Goal: Information Seeking & Learning: Learn about a topic

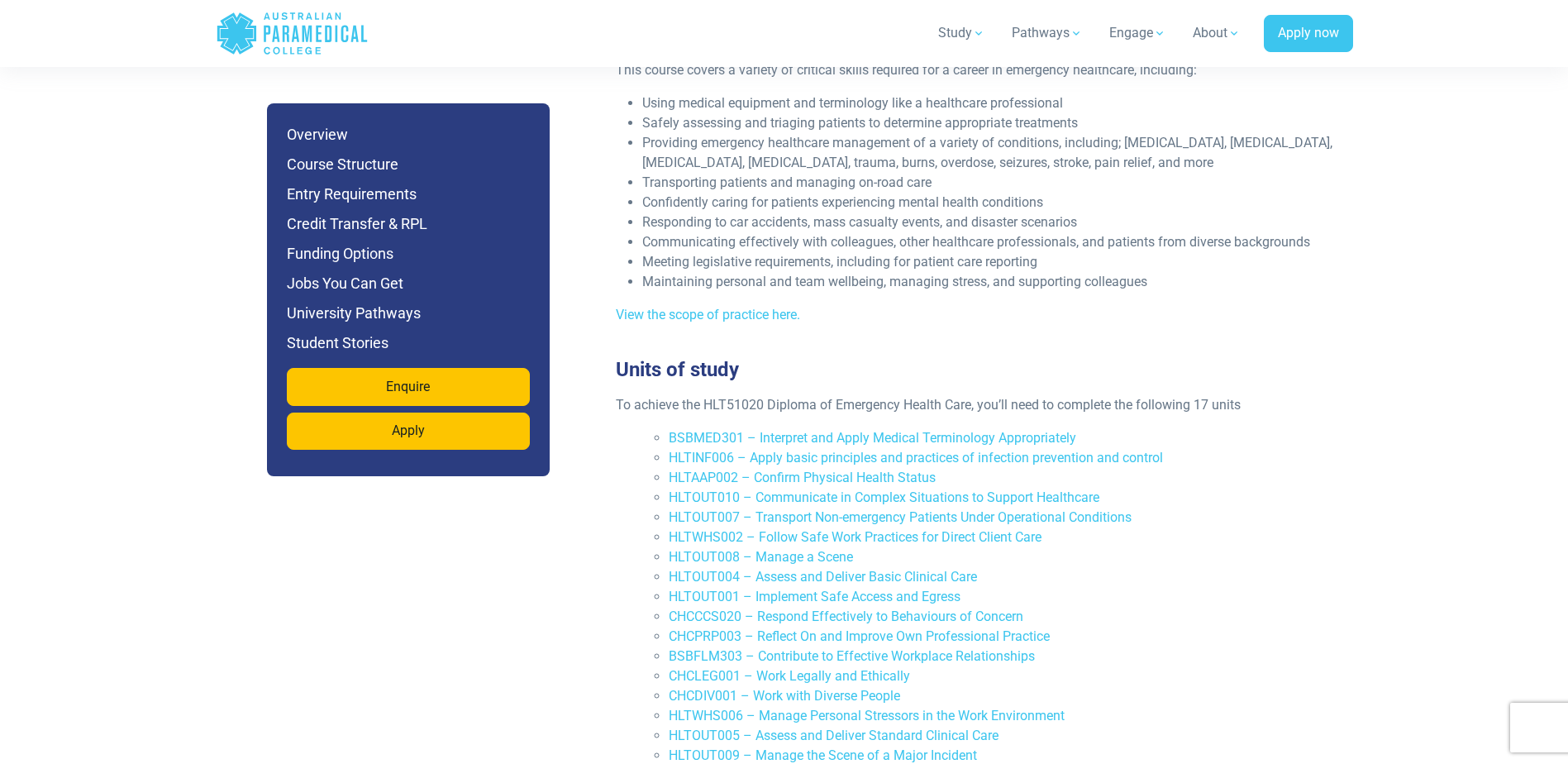
scroll to position [3391, 0]
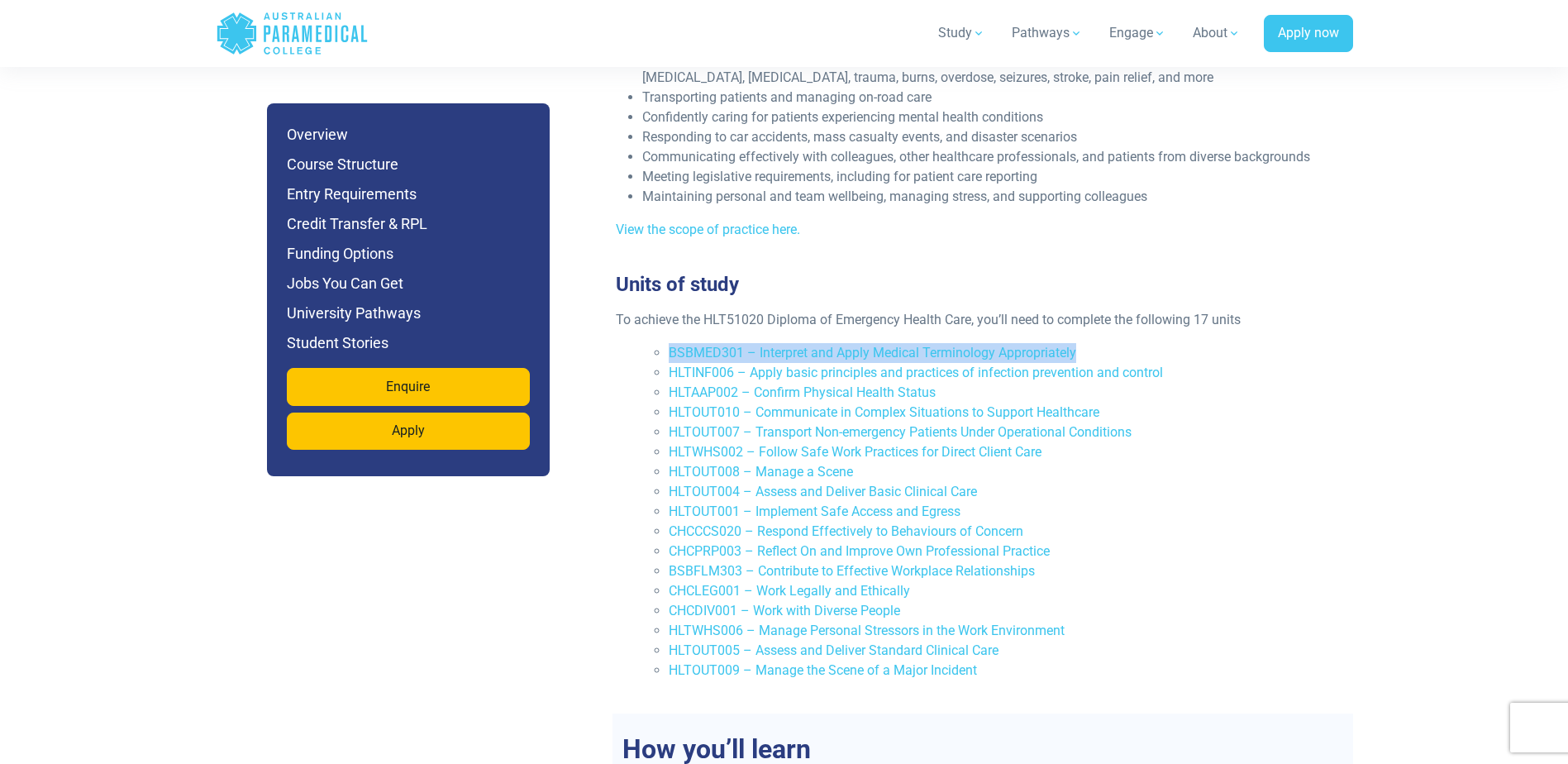
drag, startPoint x: 667, startPoint y: 311, endPoint x: 1083, endPoint y: 313, distance: 416.0
click at [1083, 343] on ul "BSBMED301 – Interpret and Apply Medical Terminology Appropriately HLTINF006 – A…" at bounding box center [990, 511] width 694 height 338
copy link "BSBMED301 – Interpret and Apply Medical Terminology Appropriately"
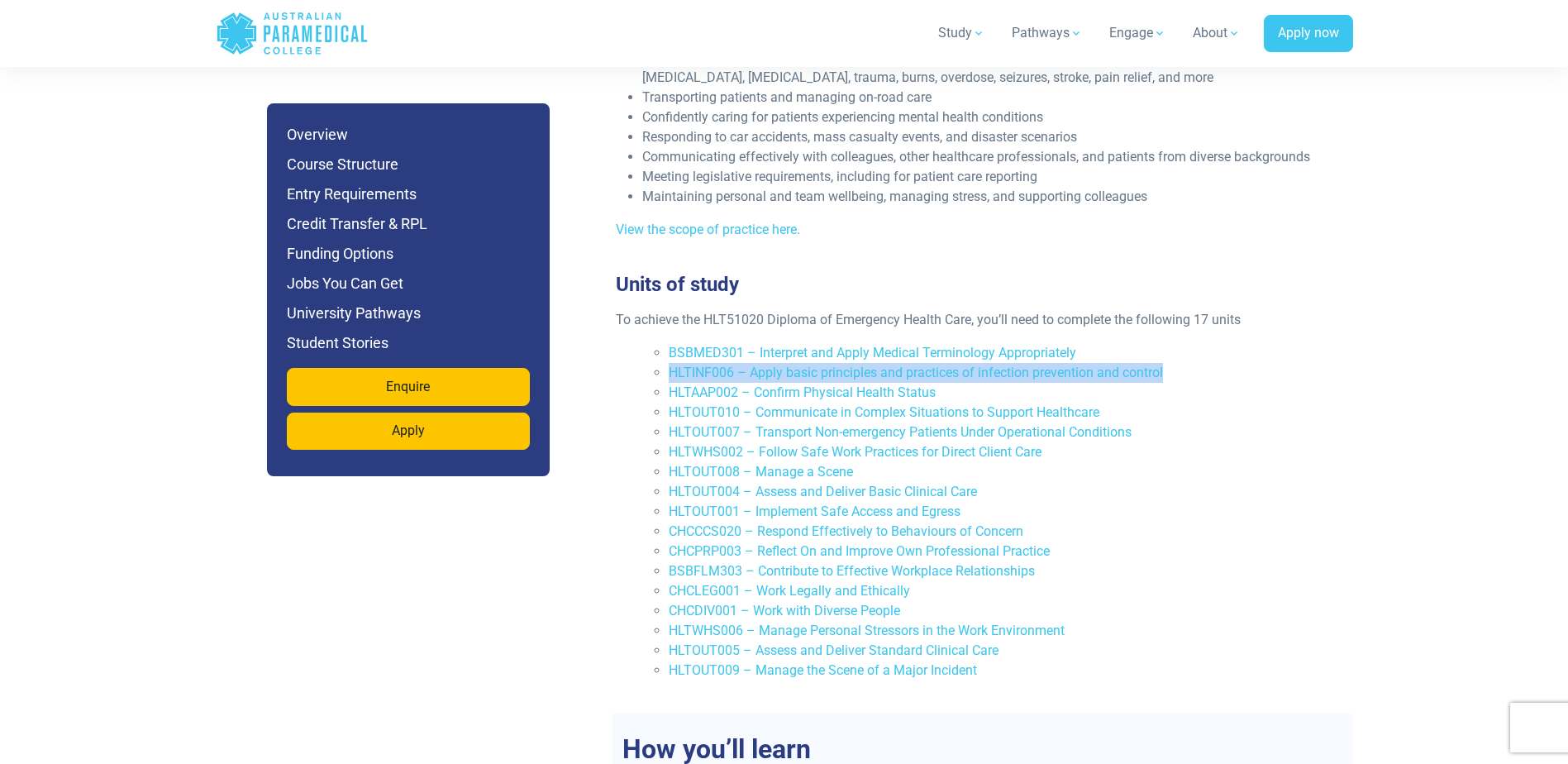
drag, startPoint x: 668, startPoint y: 334, endPoint x: 1165, endPoint y: 331, distance: 497.0
click at [1165, 343] on ul "BSBMED301 – Interpret and Apply Medical Terminology Appropriately HLTINF006 – A…" at bounding box center [990, 511] width 694 height 338
copy link "HLTINF006 – Apply basic principles and practices of infection prevention and co…"
drag, startPoint x: 668, startPoint y: 355, endPoint x: 933, endPoint y: 353, distance: 265.0
click at [933, 353] on ul "BSBMED301 – Interpret and Apply Medical Terminology Appropriately HLTINF006 – A…" at bounding box center [990, 511] width 694 height 338
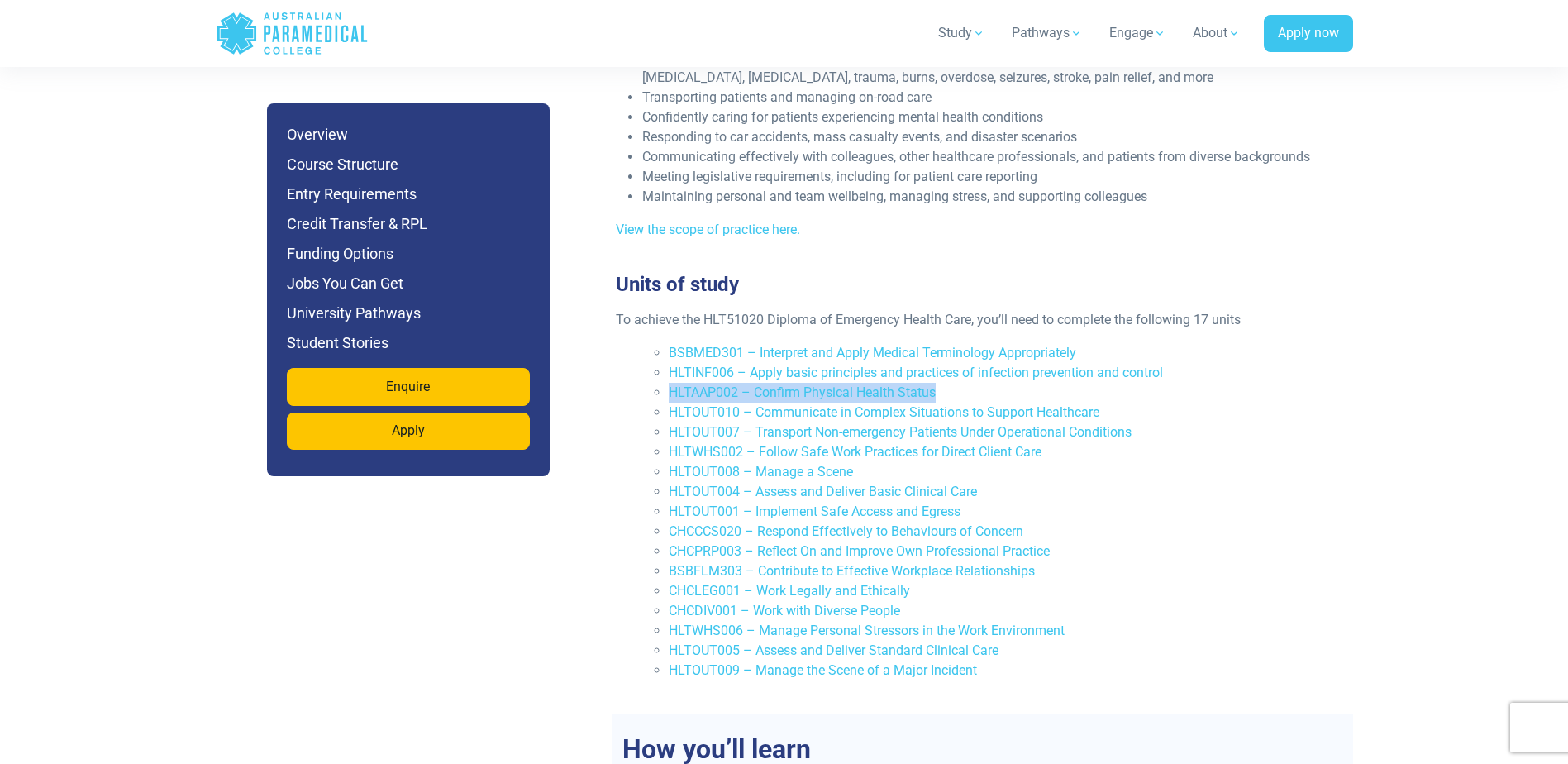
copy link "HLTAAP002 – Confirm Physical Health Status"
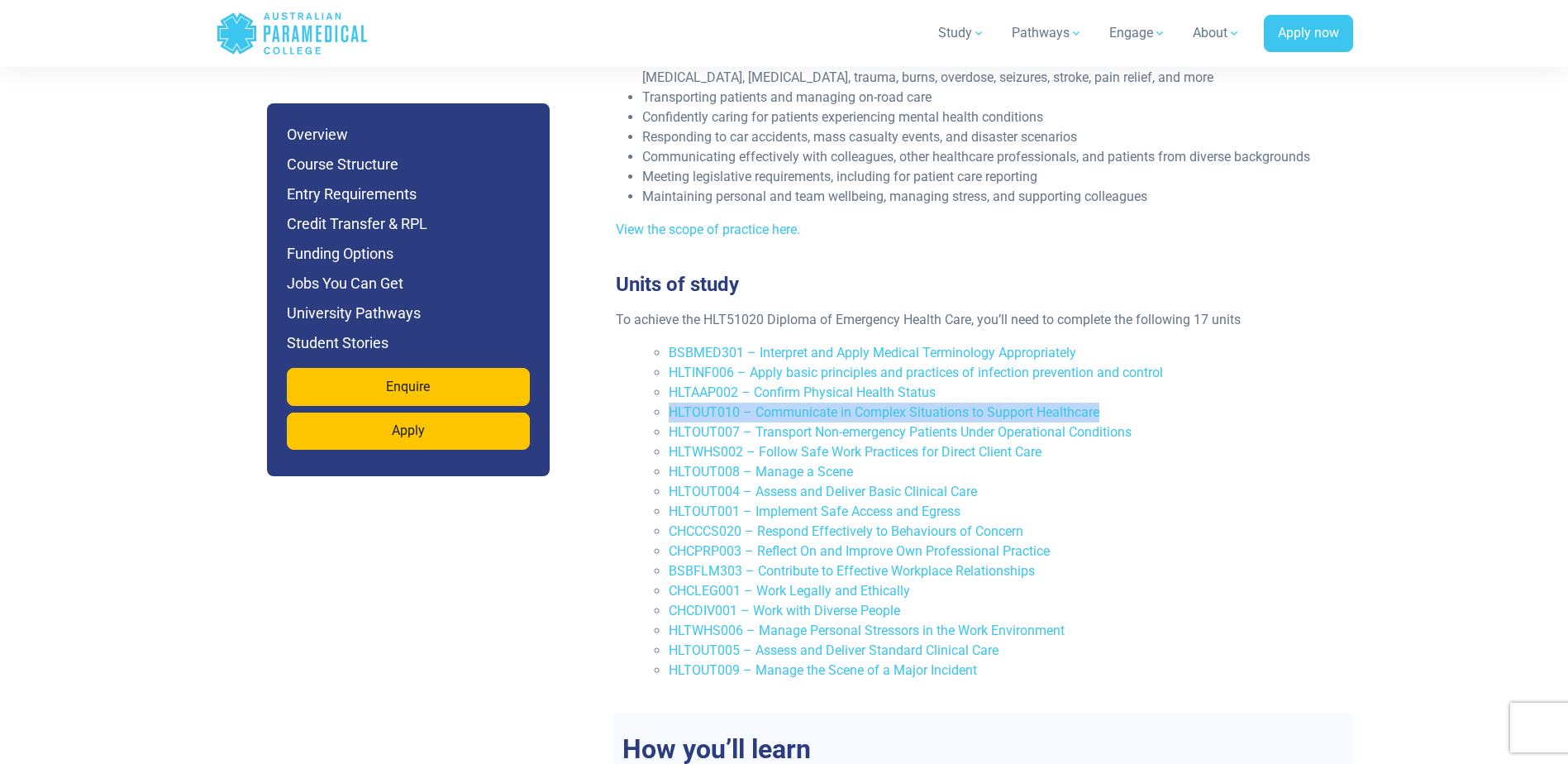
drag, startPoint x: 668, startPoint y: 373, endPoint x: 1098, endPoint y: 377, distance: 430.0
click at [1098, 377] on ul "BSBMED301 – Interpret and Apply Medical Terminology Appropriately HLTINF006 – A…" at bounding box center [990, 511] width 694 height 338
copy link "HLTOUT010 – Communicate in Complex Situations to Support Healthcare"
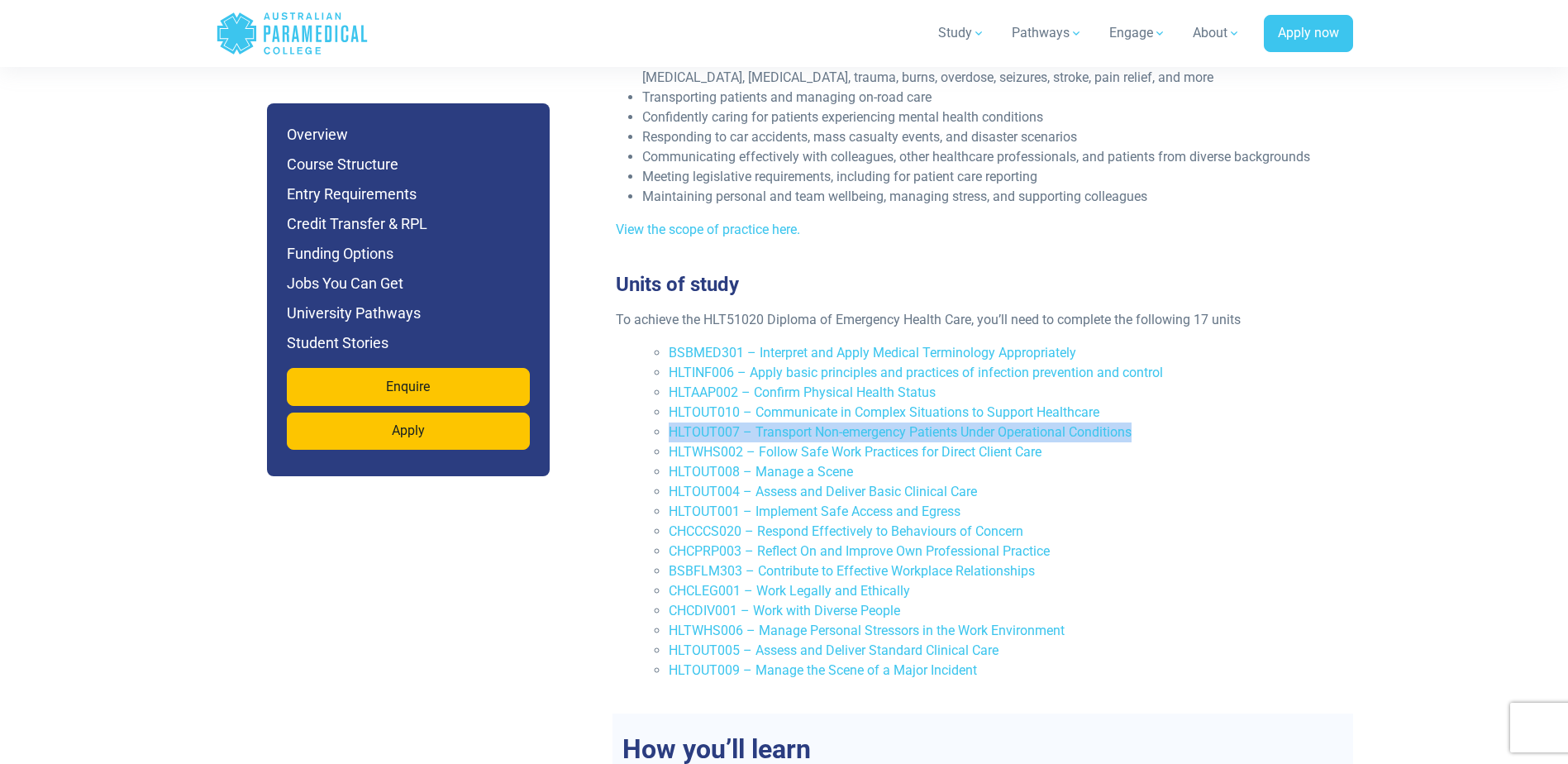
drag, startPoint x: 664, startPoint y: 395, endPoint x: 1134, endPoint y: 397, distance: 470.0
click at [1134, 397] on ul "BSBMED301 – Interpret and Apply Medical Terminology Appropriately HLTINF006 – A…" at bounding box center [990, 511] width 694 height 338
copy link "HLTOUT007 – Transport Non-emergency Patients Under Operational Conditions"
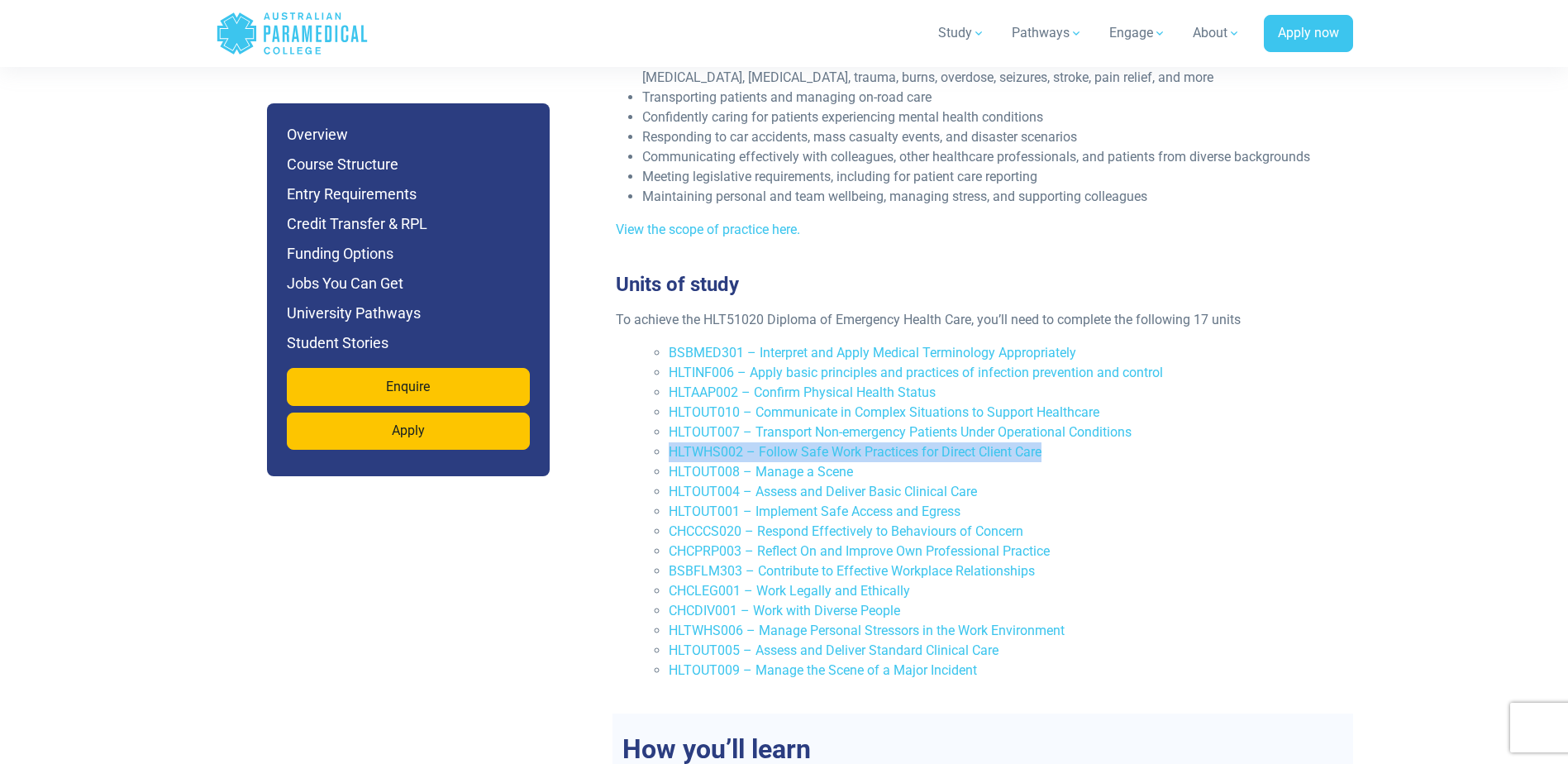
drag, startPoint x: 667, startPoint y: 417, endPoint x: 1043, endPoint y: 416, distance: 376.0
click at [1043, 416] on ul "BSBMED301 – Interpret and Apply Medical Terminology Appropriately HLTINF006 – A…" at bounding box center [990, 511] width 694 height 338
copy link "HLTWHS002 – Follow Safe Work Practices for Direct Client Care"
drag, startPoint x: 668, startPoint y: 437, endPoint x: 853, endPoint y: 435, distance: 185.0
click at [853, 435] on ul "BSBMED301 – Interpret and Apply Medical Terminology Appropriately HLTINF006 – A…" at bounding box center [990, 511] width 694 height 338
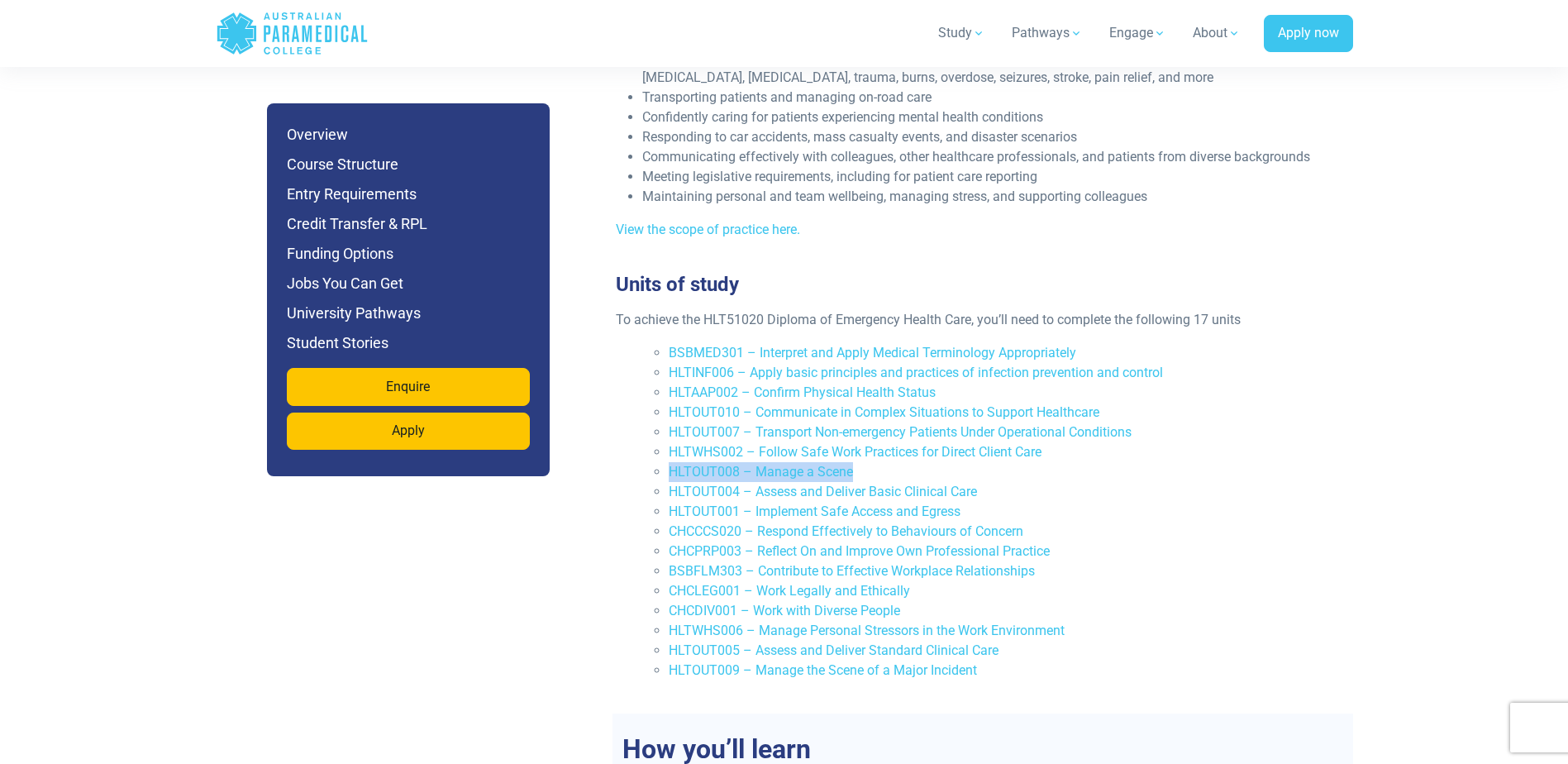
copy link "HLTOUT008 – Manage a Scene"
drag, startPoint x: 663, startPoint y: 457, endPoint x: 976, endPoint y: 456, distance: 313.0
click at [976, 456] on ul "BSBMED301 – Interpret and Apply Medical Terminology Appropriately HLTINF006 – A…" at bounding box center [990, 511] width 694 height 338
copy link "HLTOUT004 – Assess and Deliver Basic Clinical Care"
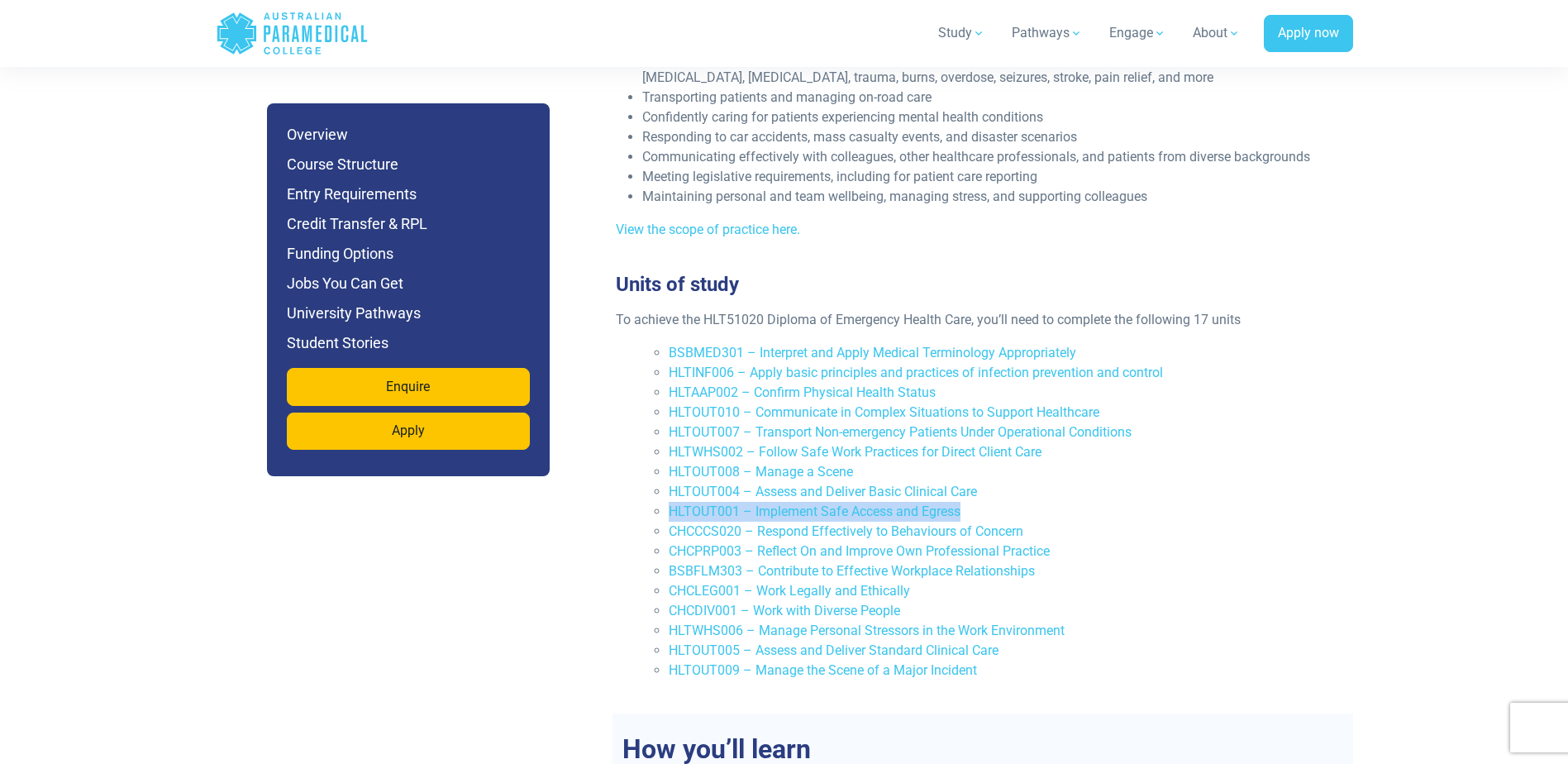
drag, startPoint x: 665, startPoint y: 478, endPoint x: 963, endPoint y: 470, distance: 298.1
click at [963, 470] on ul "BSBMED301 – Interpret and Apply Medical Terminology Appropriately HLTINF006 – A…" at bounding box center [990, 511] width 694 height 338
copy link "HLTOUT001 – Implement Safe Access and Egress"
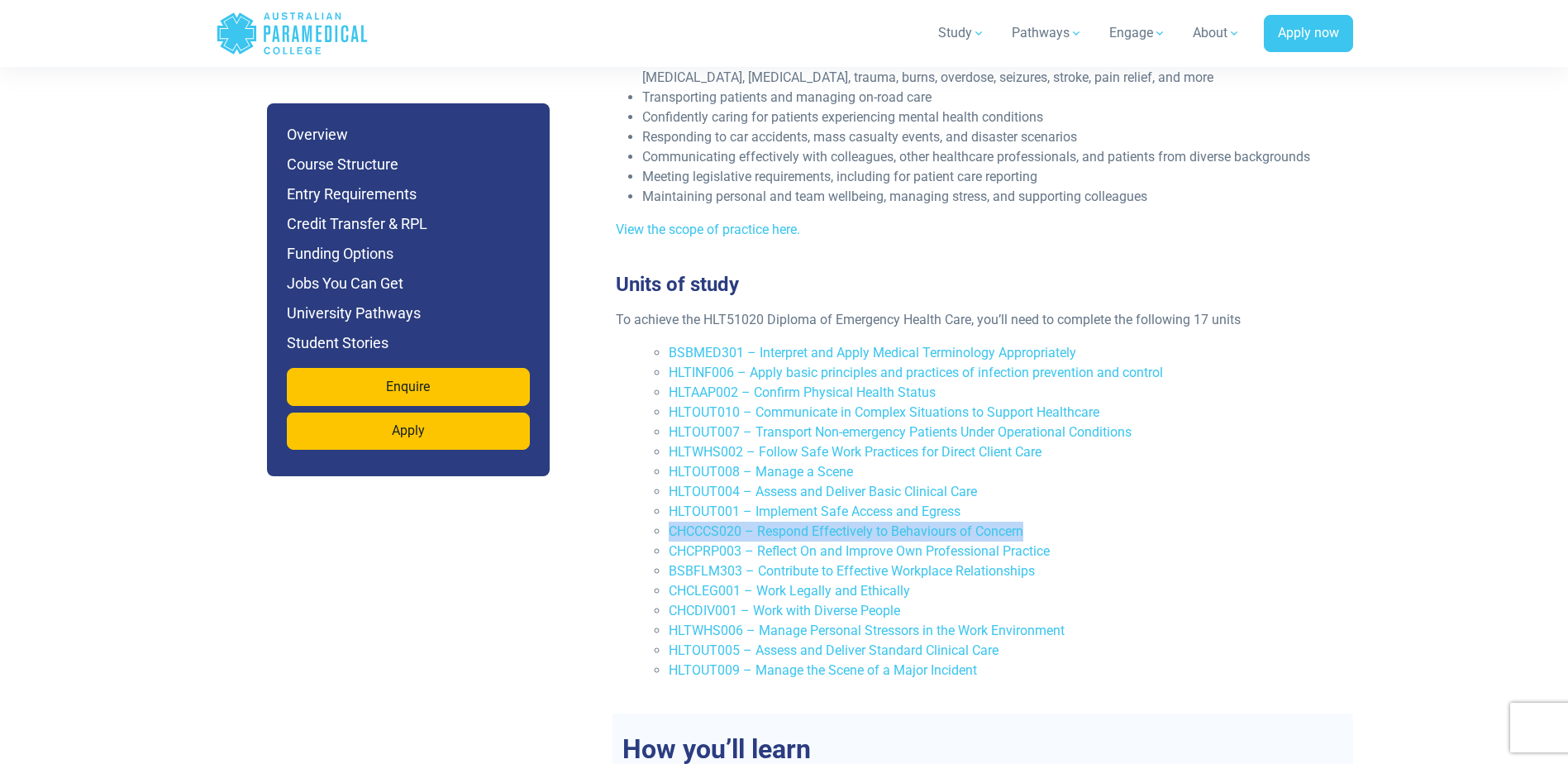
drag, startPoint x: 667, startPoint y: 494, endPoint x: 1026, endPoint y: 492, distance: 359.0
click at [1026, 492] on ul "BSBMED301 – Interpret and Apply Medical Terminology Appropriately HLTINF006 – A…" at bounding box center [990, 511] width 694 height 338
copy link "CHCCCS020 – Respond Effectively to Behaviours of Concern"
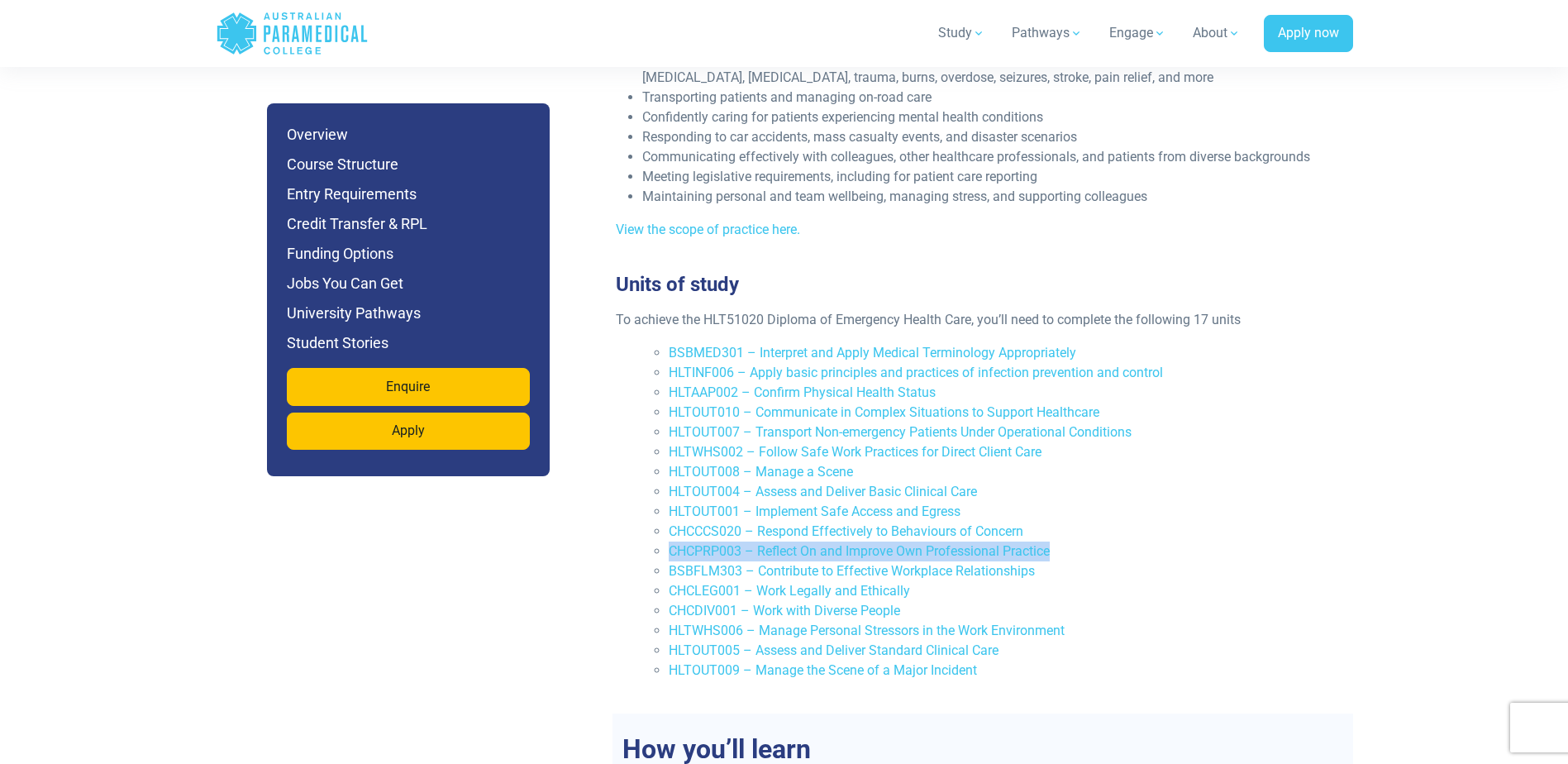
drag, startPoint x: 664, startPoint y: 514, endPoint x: 1052, endPoint y: 516, distance: 388.0
click at [1052, 516] on ul "BSBMED301 – Interpret and Apply Medical Terminology Appropriately HLTINF006 – A…" at bounding box center [990, 511] width 694 height 338
drag, startPoint x: 666, startPoint y: 534, endPoint x: 1045, endPoint y: 538, distance: 379.0
click at [1045, 538] on ul "BSBMED301 – Interpret and Apply Medical Terminology Appropriately HLTINF006 – A…" at bounding box center [990, 511] width 694 height 338
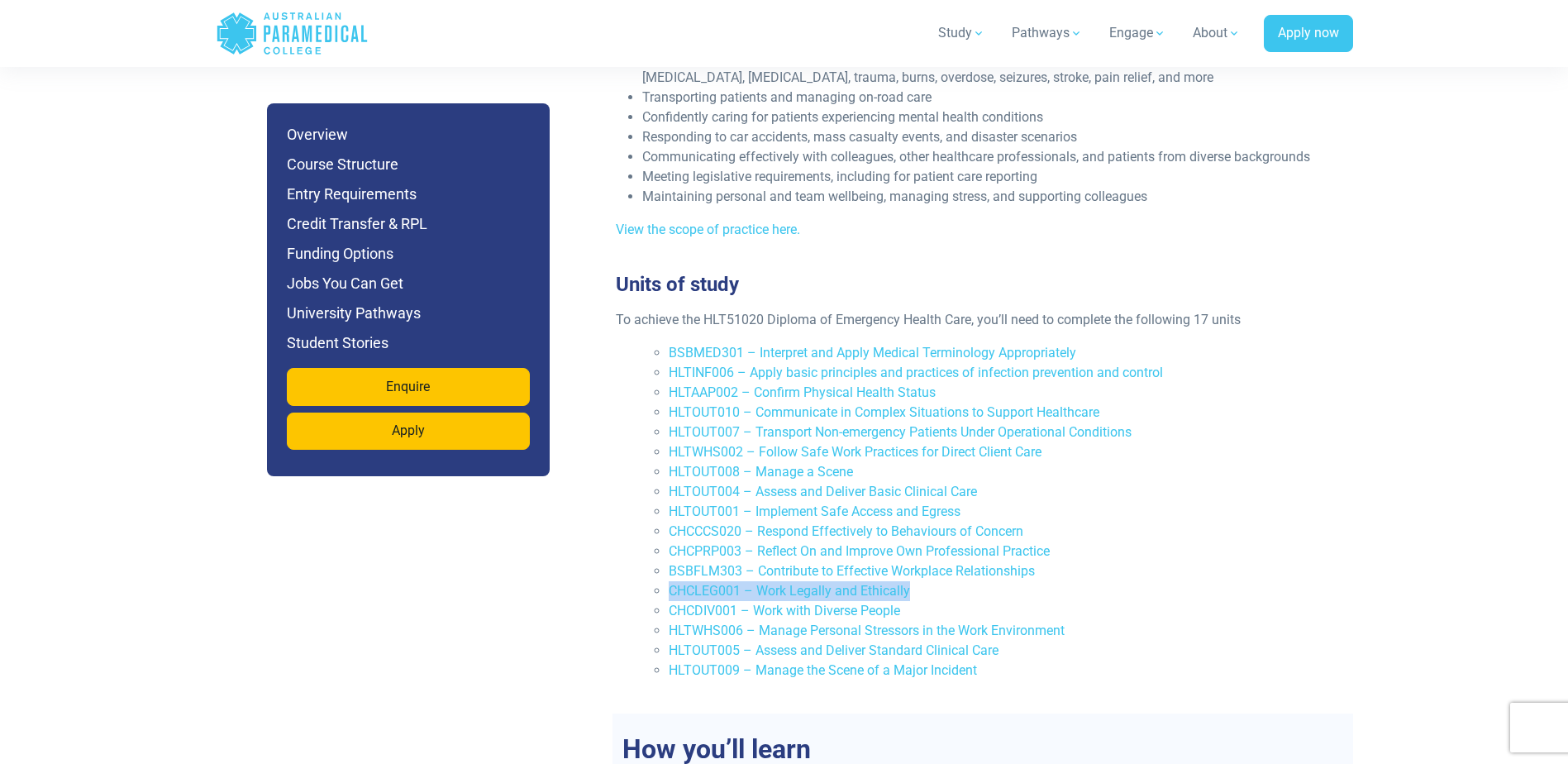
drag, startPoint x: 667, startPoint y: 554, endPoint x: 910, endPoint y: 554, distance: 243.0
click at [910, 554] on ul "BSBMED301 – Interpret and Apply Medical Terminology Appropriately HLTINF006 – A…" at bounding box center [990, 511] width 694 height 338
drag, startPoint x: 667, startPoint y: 574, endPoint x: 902, endPoint y: 572, distance: 235.0
click at [902, 572] on ul "BSBMED301 – Interpret and Apply Medical Terminology Appropriately HLTINF006 – A…" at bounding box center [990, 511] width 694 height 338
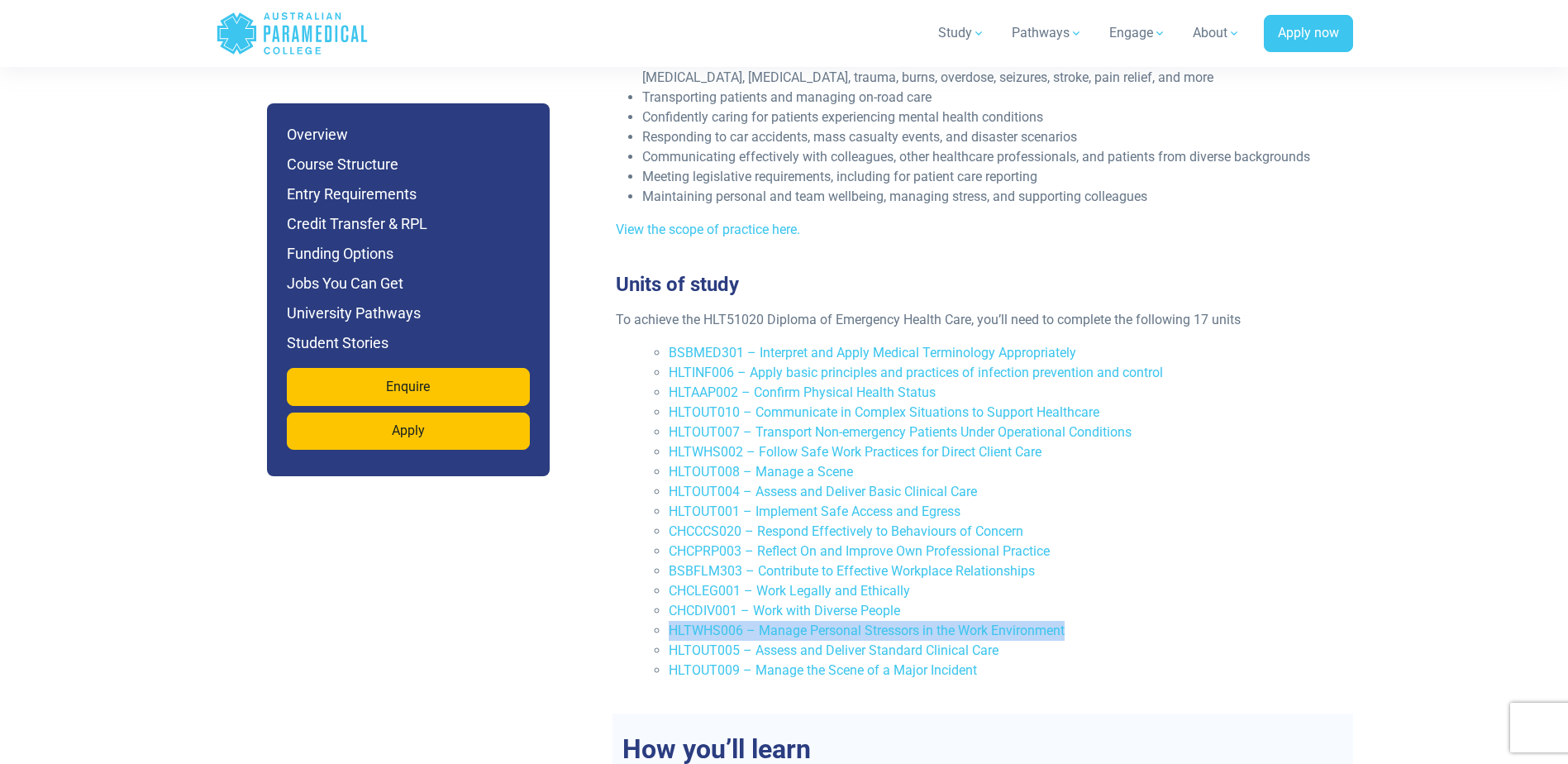
drag, startPoint x: 667, startPoint y: 596, endPoint x: 1069, endPoint y: 595, distance: 402.0
click at [1069, 595] on ul "BSBMED301 – Interpret and Apply Medical Terminology Appropriately HLTINF006 – A…" at bounding box center [990, 511] width 694 height 338
drag, startPoint x: 667, startPoint y: 612, endPoint x: 998, endPoint y: 611, distance: 331.0
click at [998, 611] on ul "BSBMED301 – Interpret and Apply Medical Terminology Appropriately HLTINF006 – A…" at bounding box center [990, 511] width 694 height 338
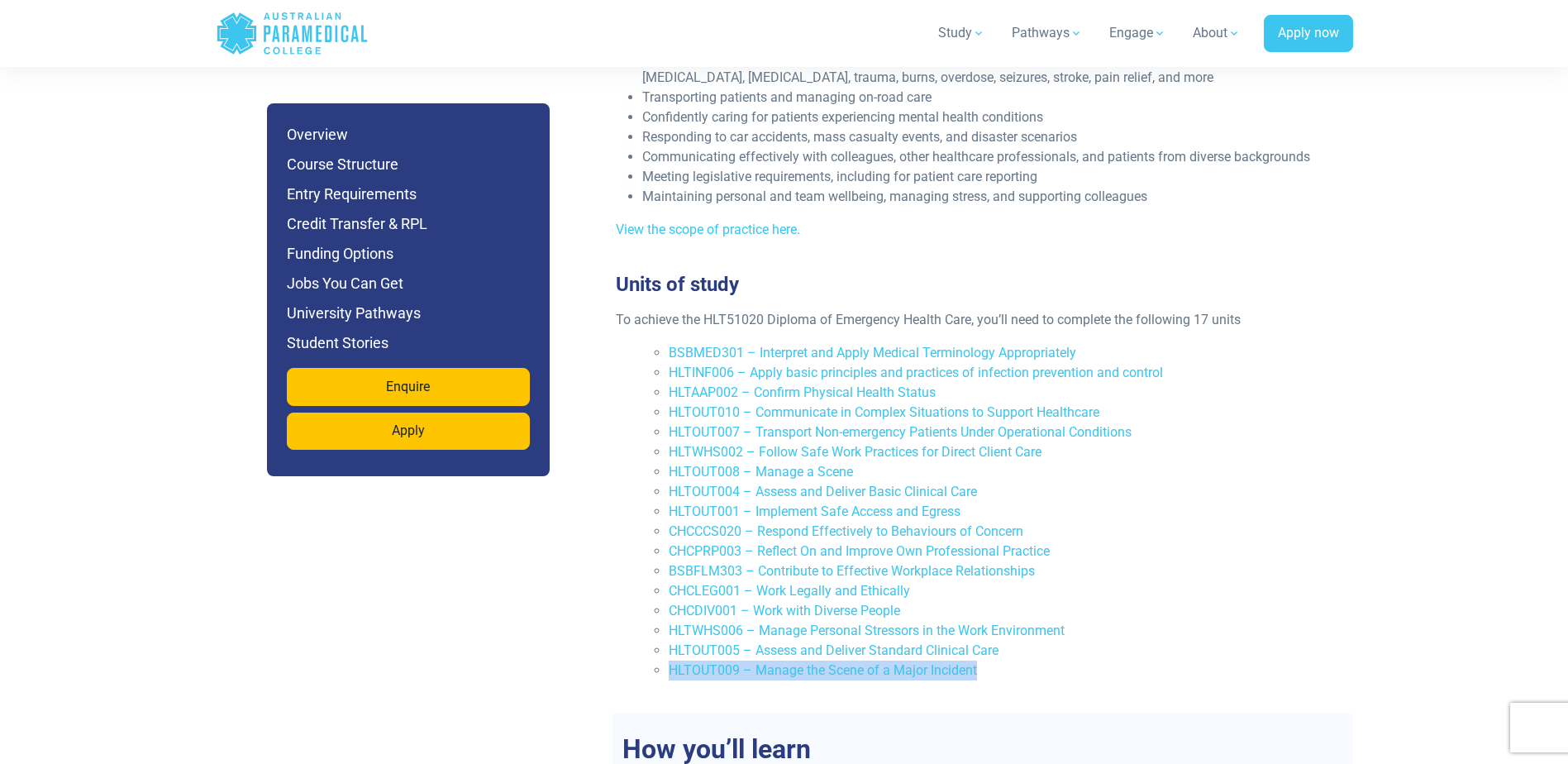
drag, startPoint x: 668, startPoint y: 635, endPoint x: 980, endPoint y: 634, distance: 312.0
click at [980, 634] on ul "BSBMED301 – Interpret and Apply Medical Terminology Appropriately HLTINF006 – A…" at bounding box center [990, 511] width 694 height 338
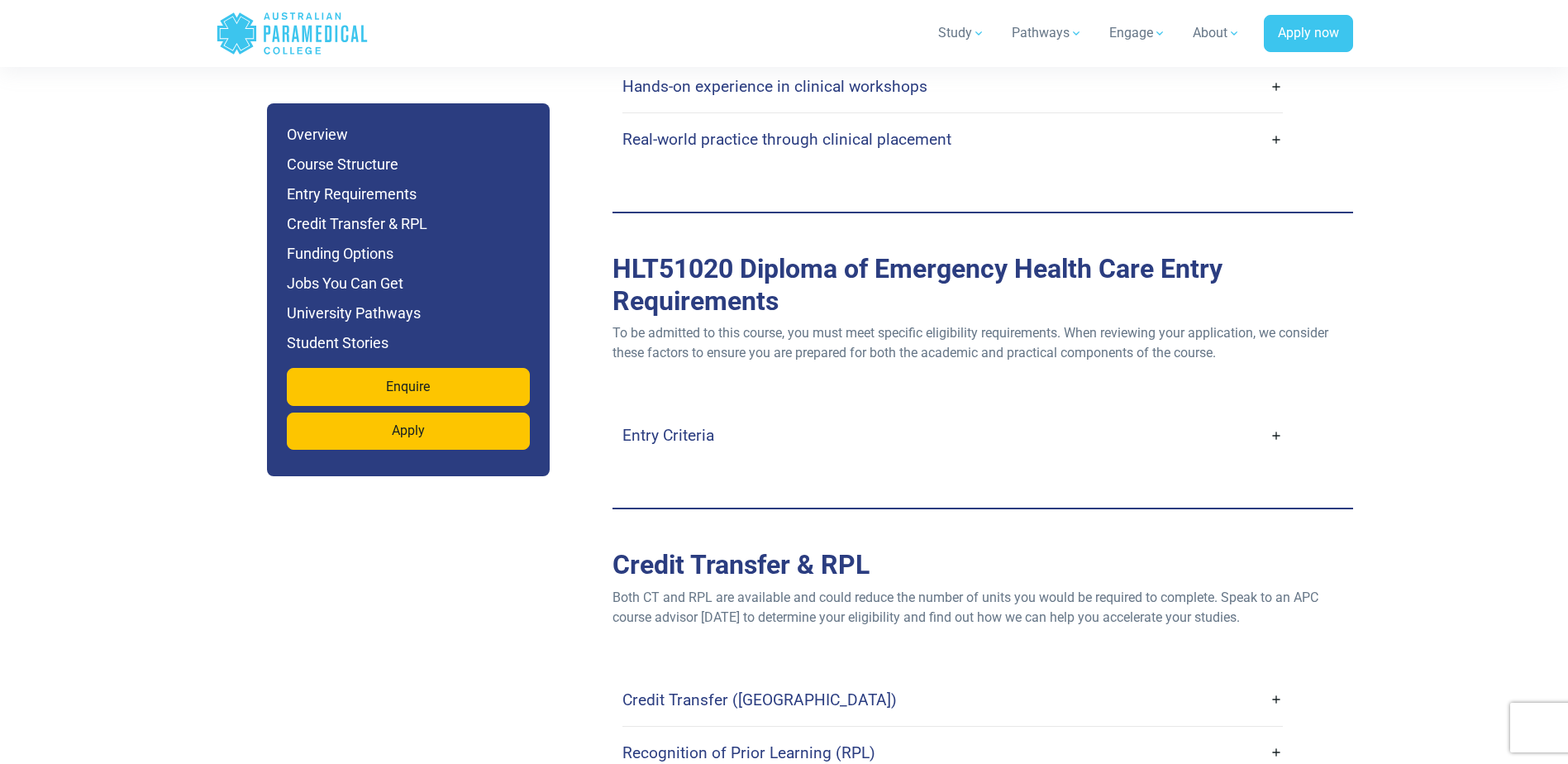
scroll to position [4384, 0]
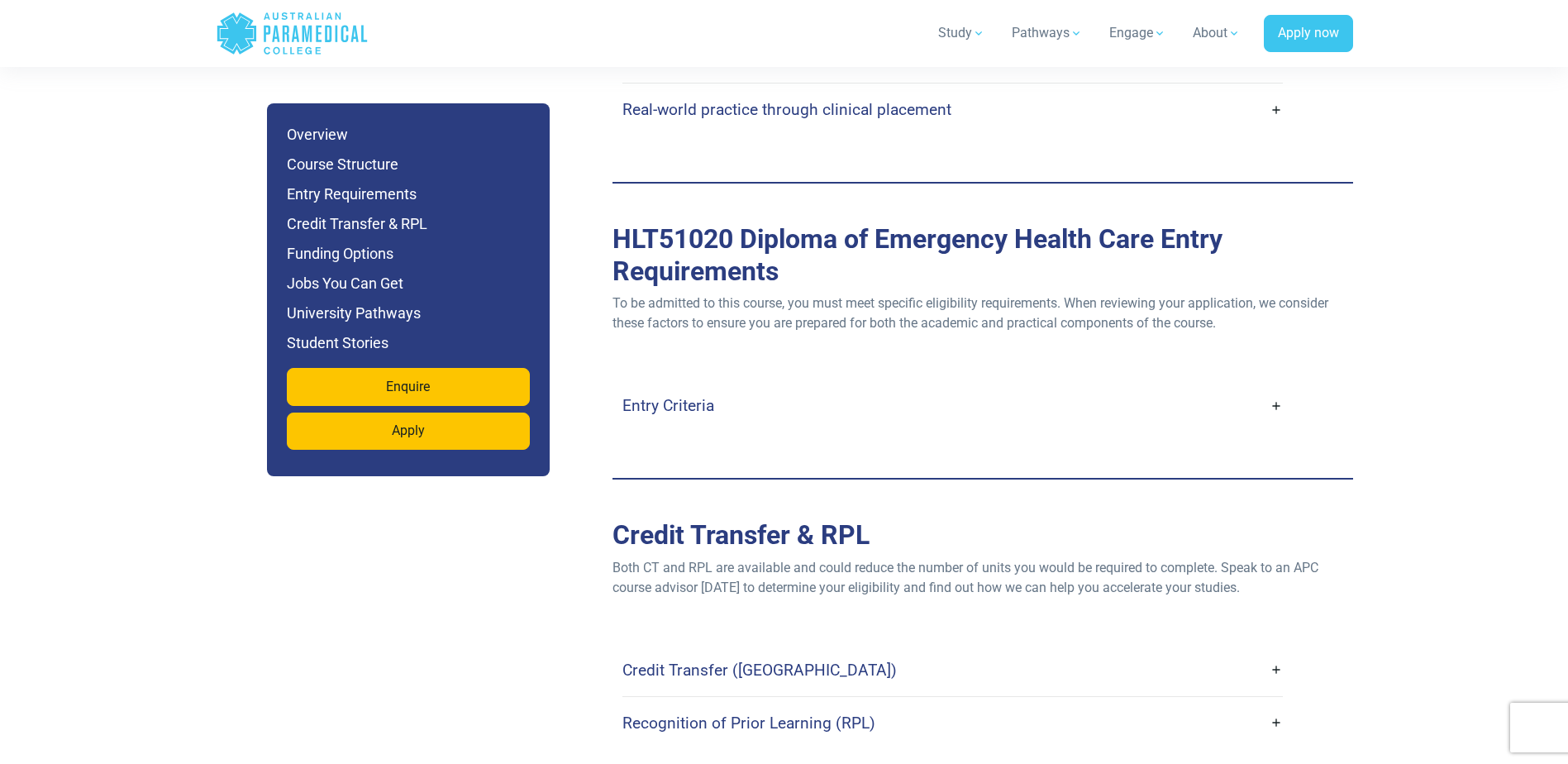
click at [696, 396] on h4 "Entry Criteria" at bounding box center [669, 405] width 92 height 19
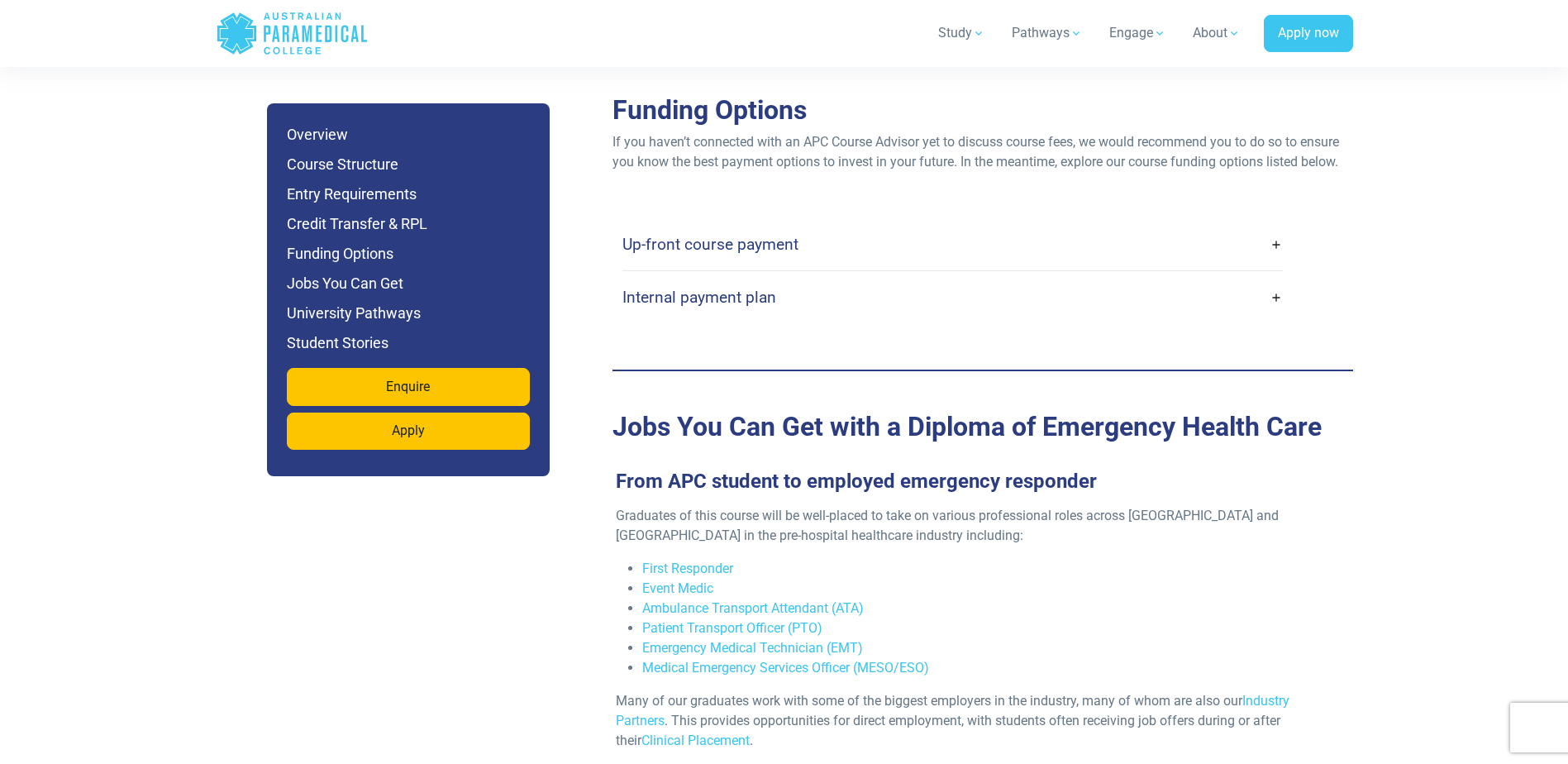
scroll to position [5790, 0]
